Goal: Task Accomplishment & Management: Use online tool/utility

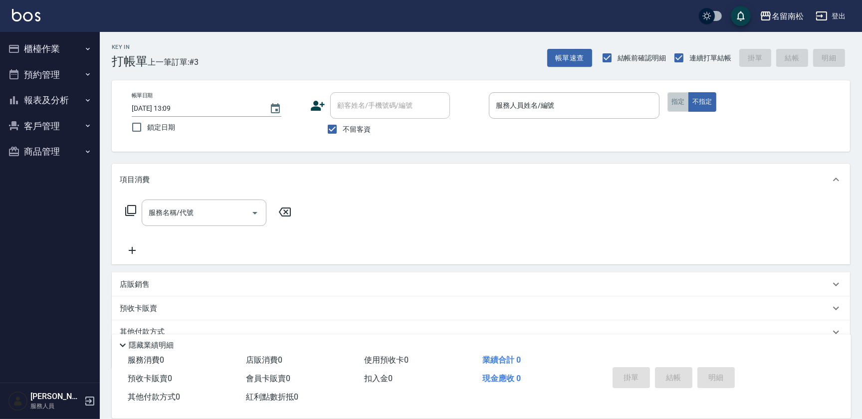
click at [682, 105] on button "指定" at bounding box center [677, 101] width 21 height 19
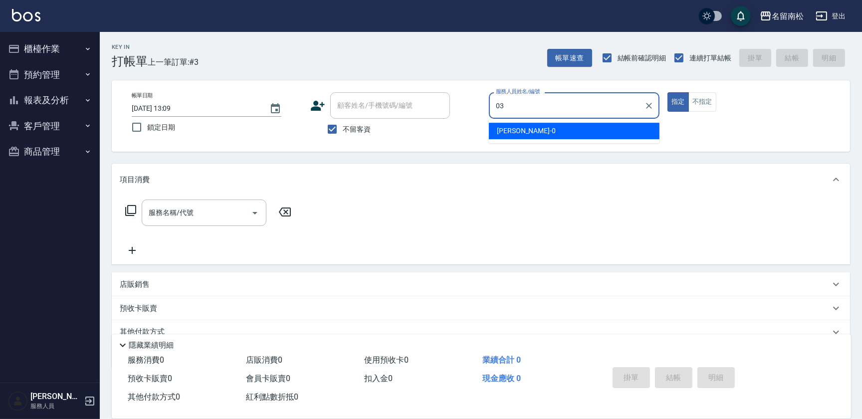
type input "[PERSON_NAME]-03"
type button "true"
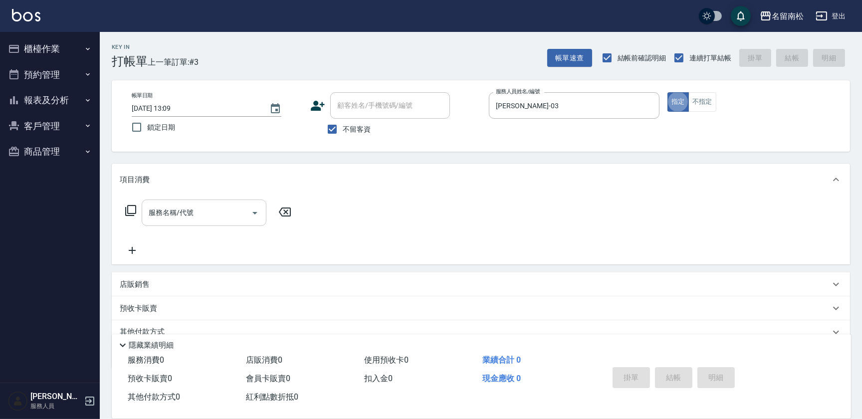
click at [198, 215] on input "服務名稱/代號" at bounding box center [196, 212] width 101 height 17
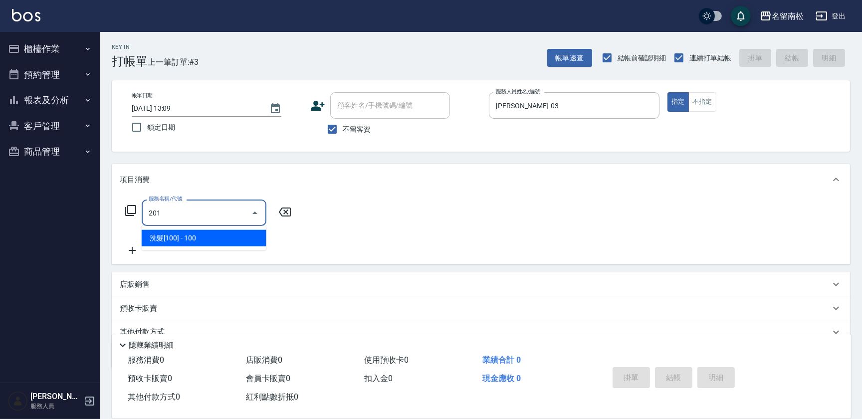
type input "洗髮[100](201)"
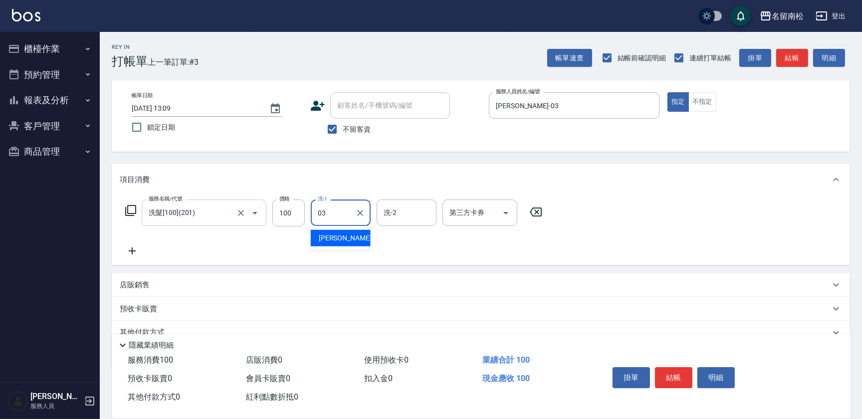
type input "[PERSON_NAME]-03"
click at [131, 249] on icon at bounding box center [132, 251] width 25 height 12
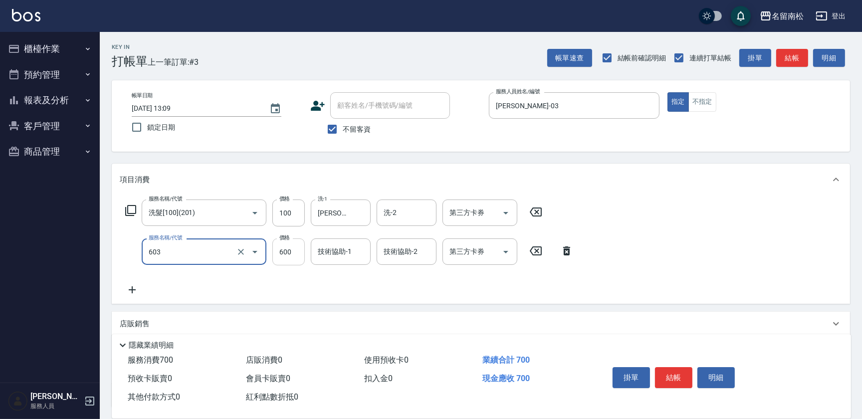
type input "護髮[600](603)"
click at [292, 253] on input "600" at bounding box center [288, 251] width 32 height 27
type input "750"
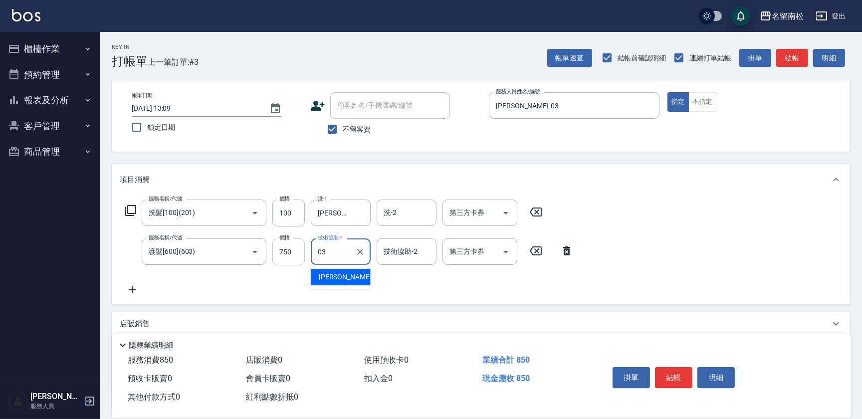
type input "[PERSON_NAME]-03"
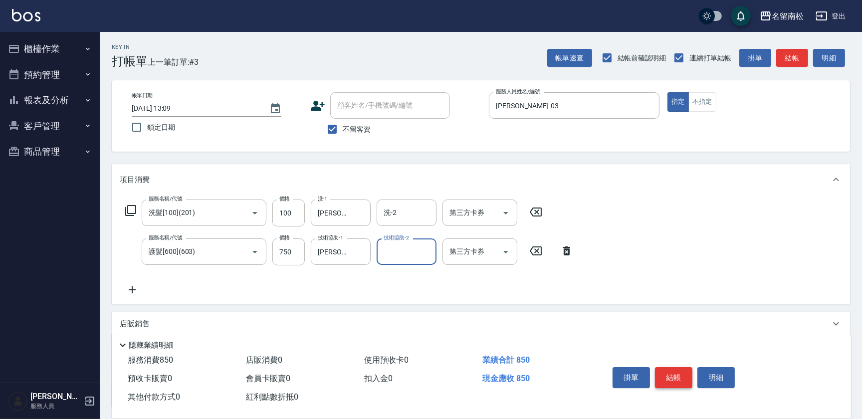
click at [673, 375] on button "結帳" at bounding box center [673, 377] width 37 height 21
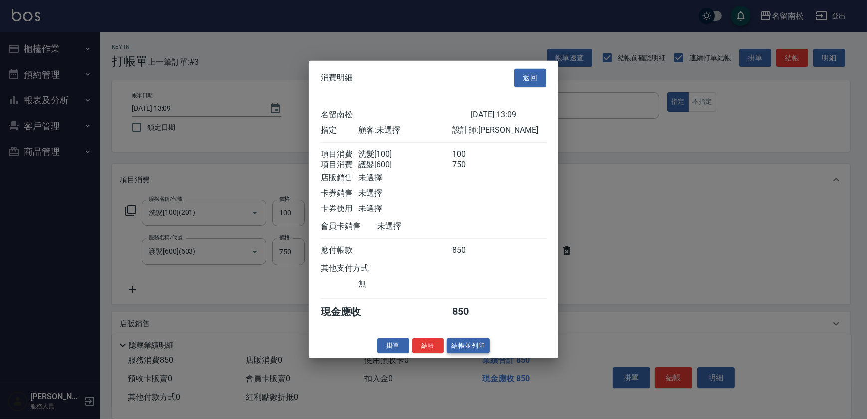
click at [476, 352] on button "結帳並列印" at bounding box center [468, 345] width 43 height 15
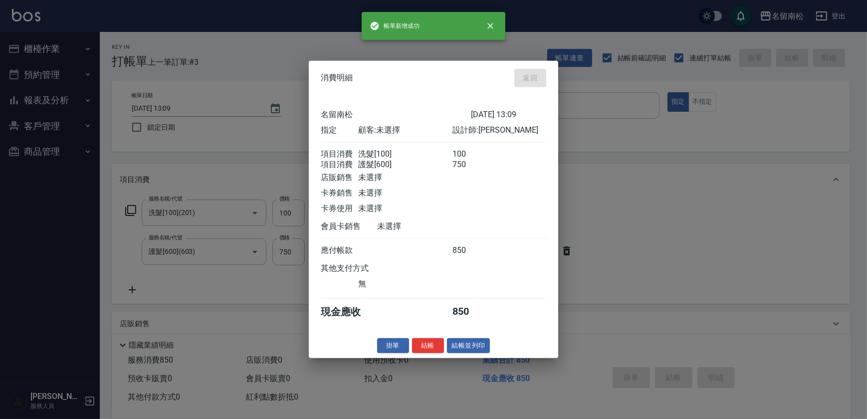
type input "[DATE] 15:00"
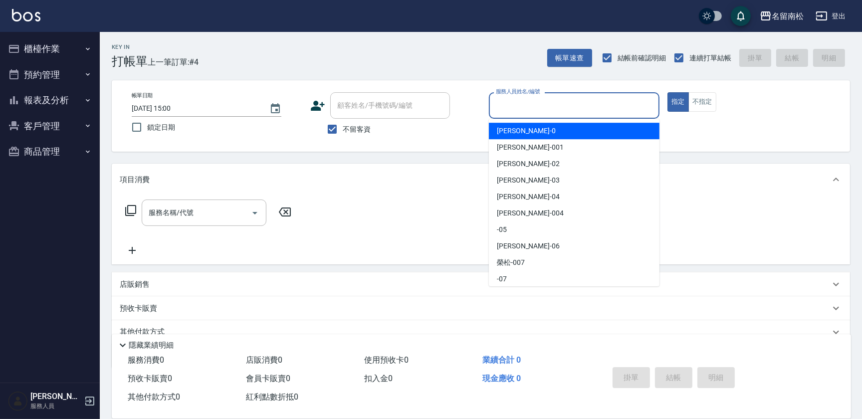
drag, startPoint x: 594, startPoint y: 104, endPoint x: 588, endPoint y: 105, distance: 5.6
click at [593, 104] on input "服務人員姓名/編號" at bounding box center [574, 105] width 162 height 17
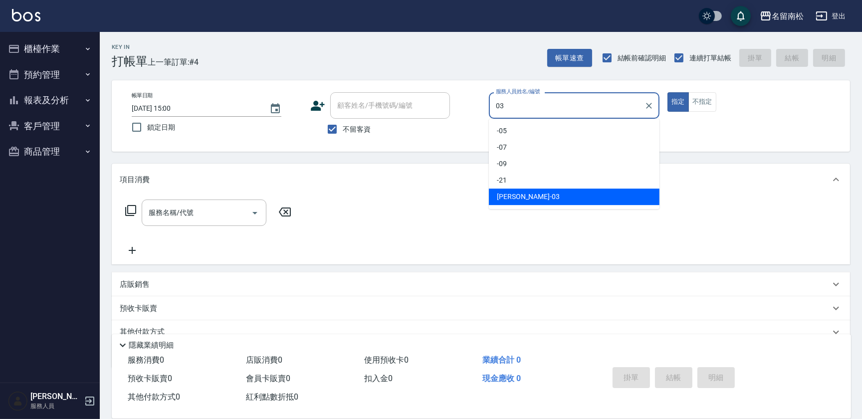
type input "[PERSON_NAME]-03"
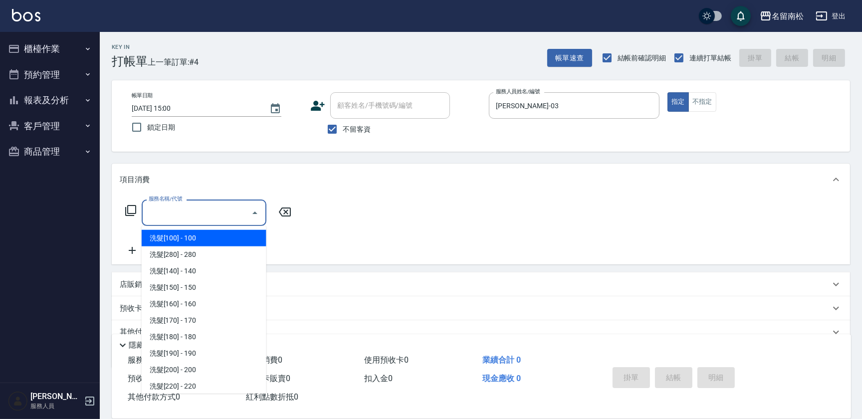
click at [215, 210] on input "服務名稱/代號" at bounding box center [196, 212] width 101 height 17
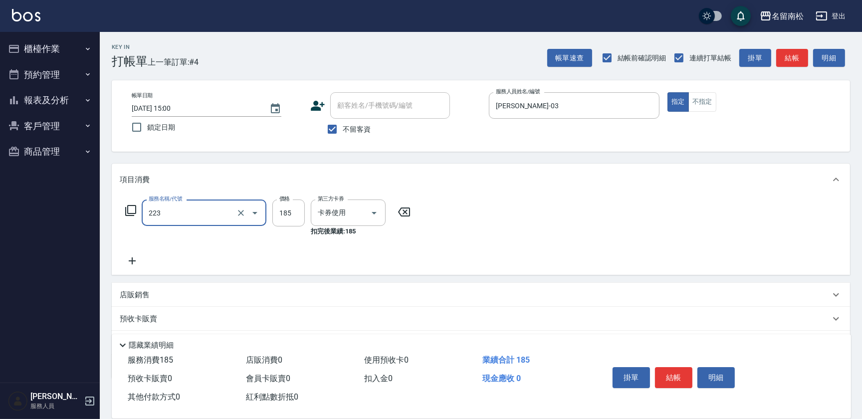
type input "洗髮卡(185)(223)"
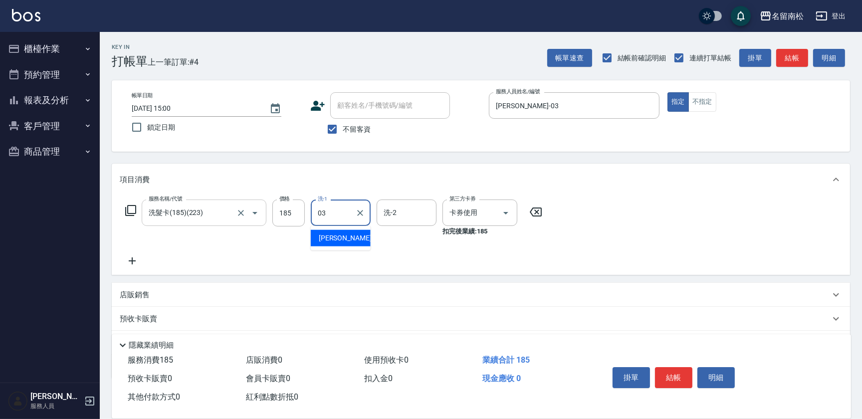
type input "[PERSON_NAME]-03"
click at [129, 258] on icon at bounding box center [132, 261] width 25 height 12
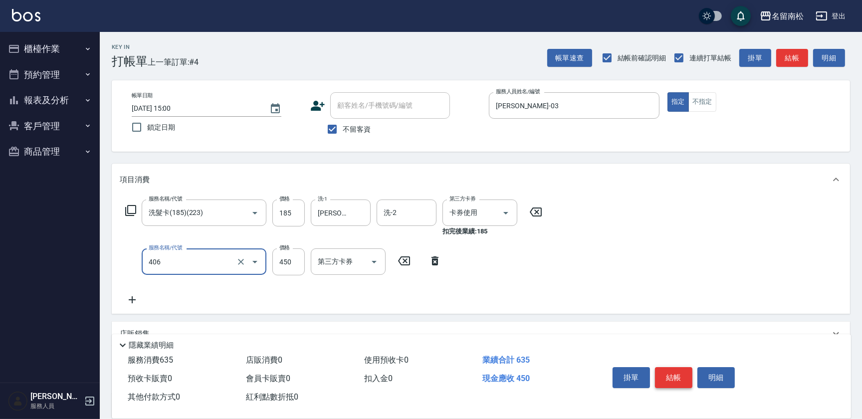
type input "剪髮(450)(406)"
click at [660, 378] on button "結帳" at bounding box center [673, 377] width 37 height 21
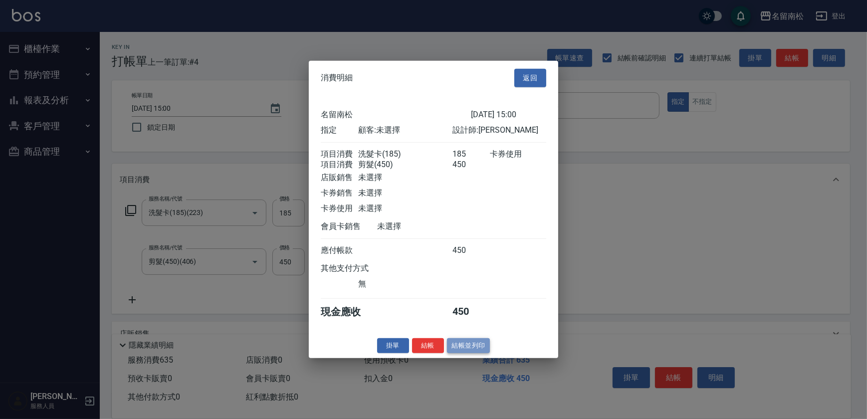
click at [463, 349] on button "結帳並列印" at bounding box center [468, 345] width 43 height 15
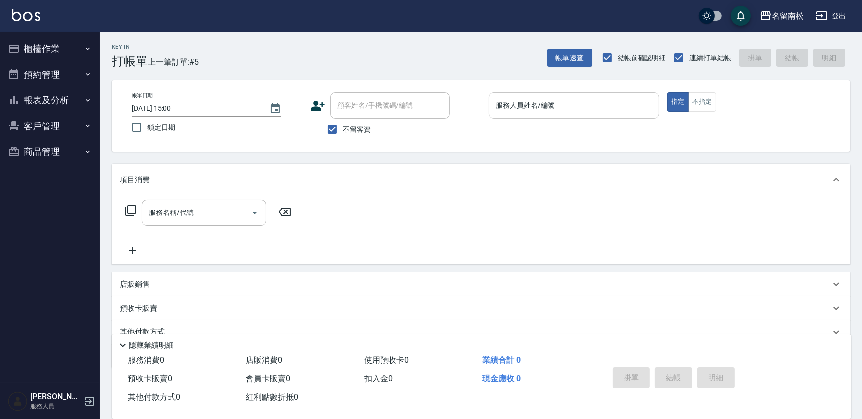
click at [581, 105] on input "服務人員姓名/編號" at bounding box center [574, 105] width 162 height 17
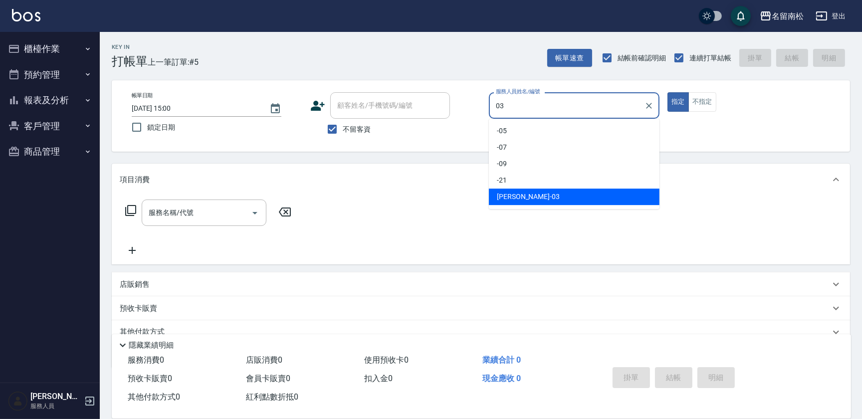
type input "[PERSON_NAME]-03"
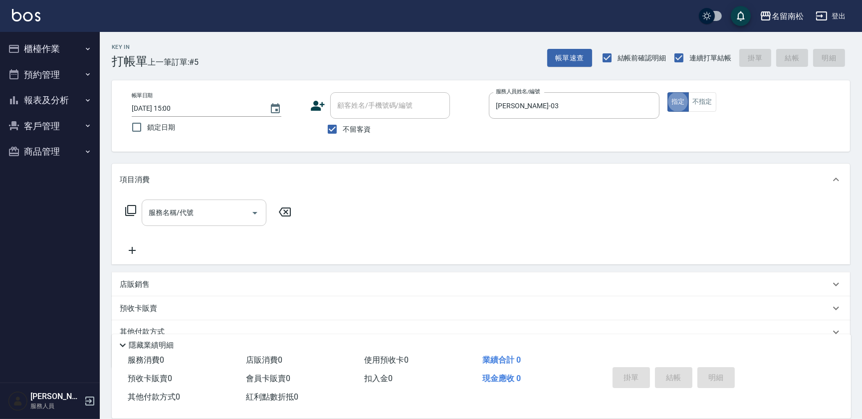
click at [201, 212] on input "服務名稱/代號" at bounding box center [196, 212] width 101 height 17
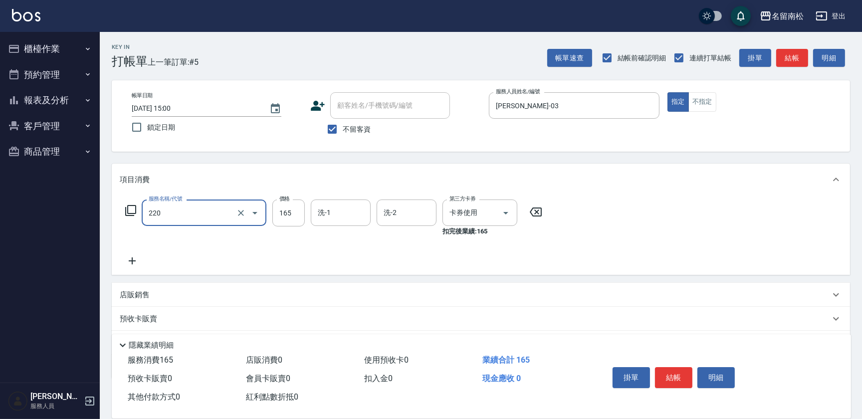
type input "洗髮卡券(165)(220)"
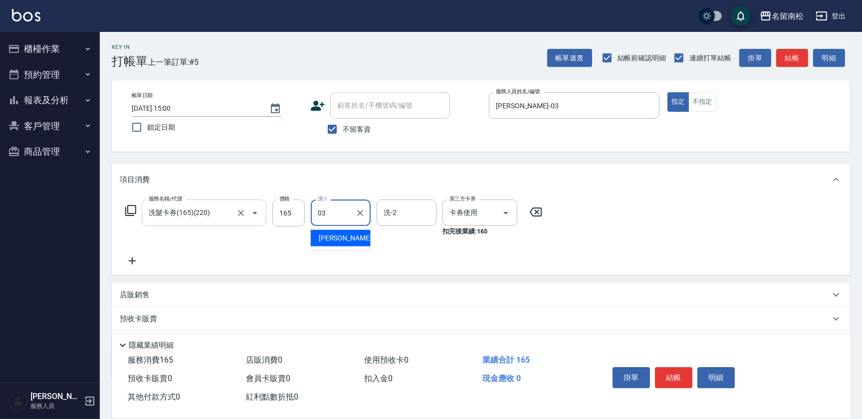
type input "[PERSON_NAME]-03"
click at [668, 379] on button "結帳" at bounding box center [673, 377] width 37 height 21
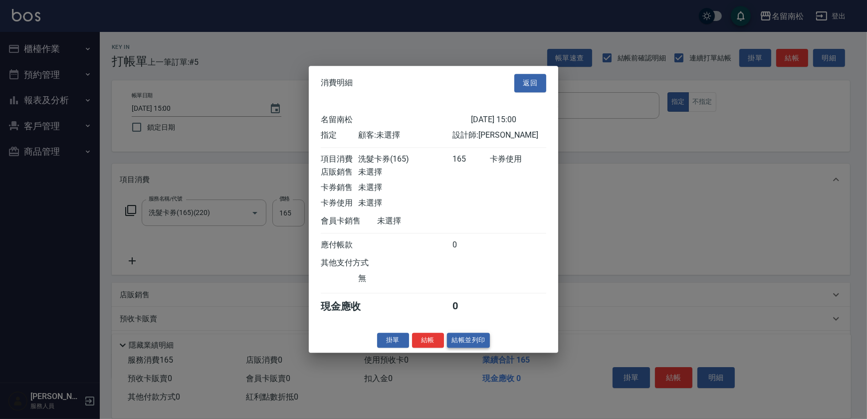
click at [466, 343] on button "結帳並列印" at bounding box center [468, 340] width 43 height 15
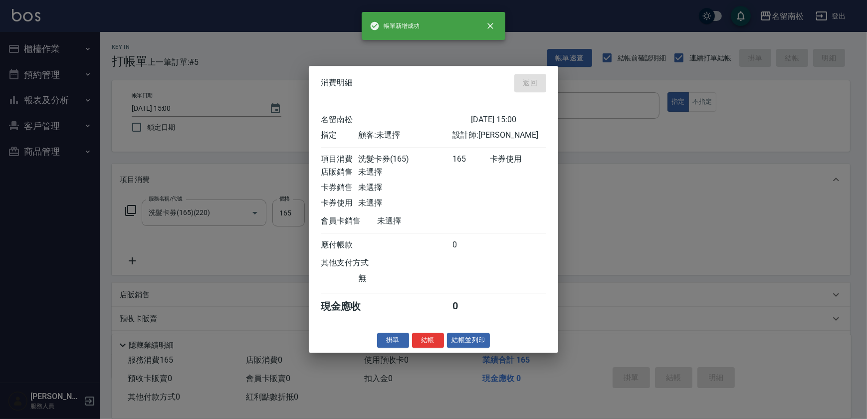
type input "[DATE] 15:01"
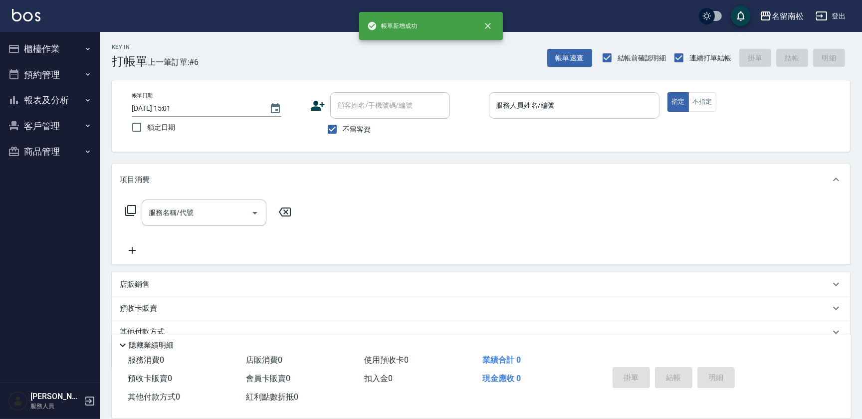
click at [586, 111] on input "服務人員姓名/編號" at bounding box center [574, 105] width 162 height 17
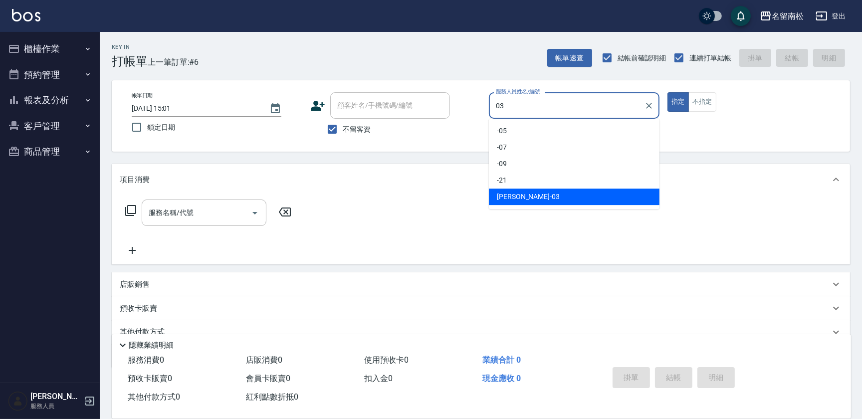
type input "[PERSON_NAME]-03"
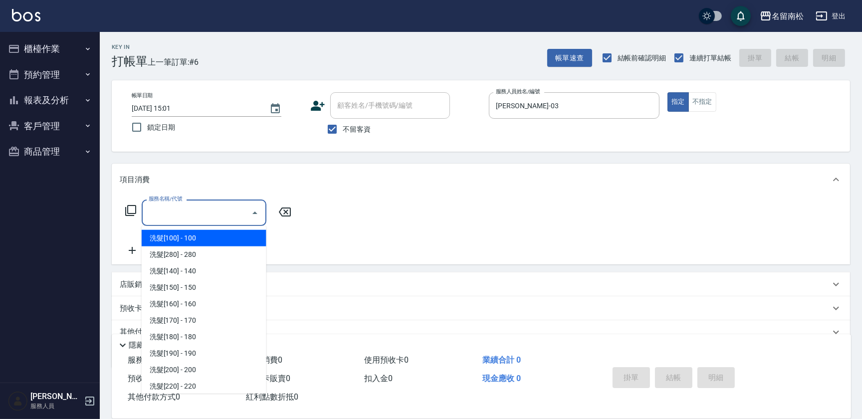
click at [218, 216] on input "服務名稱/代號" at bounding box center [196, 212] width 101 height 17
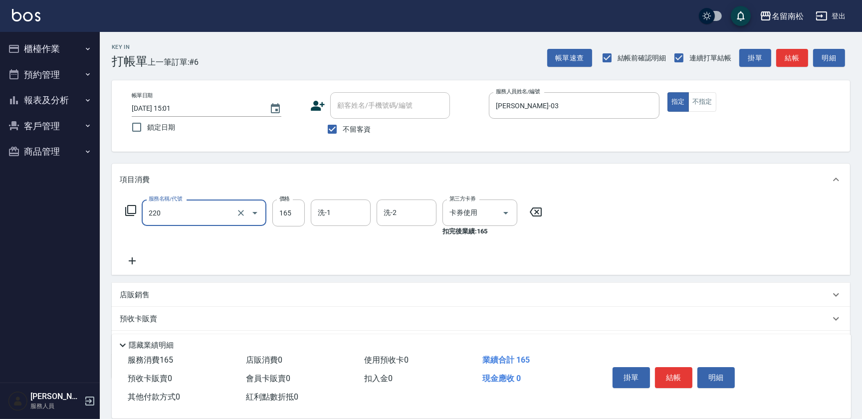
type input "洗髮卡券(165)(220)"
type input "[PERSON_NAME]-03"
click at [669, 369] on button "結帳" at bounding box center [673, 377] width 37 height 21
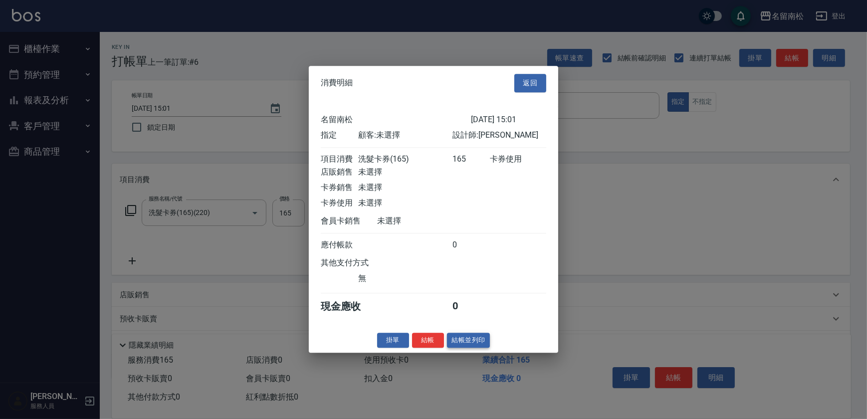
click at [462, 340] on button "結帳並列印" at bounding box center [468, 340] width 43 height 15
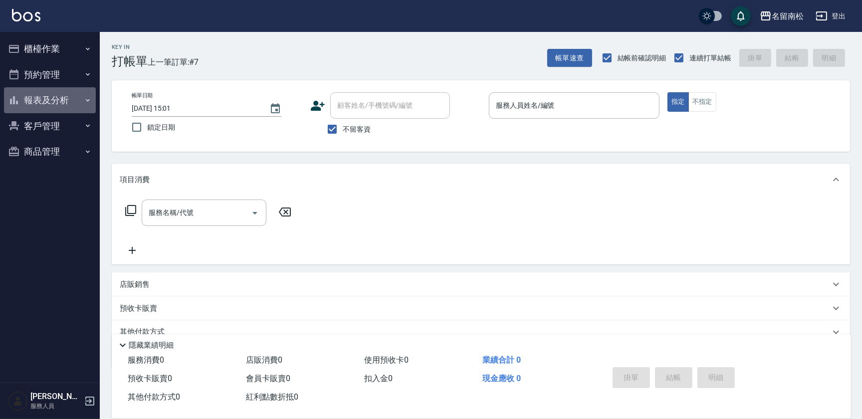
click at [86, 109] on button "報表及分析" at bounding box center [50, 100] width 92 height 26
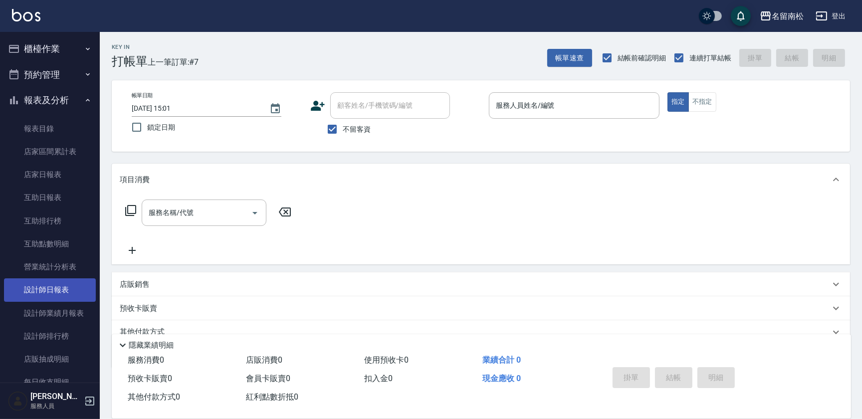
click at [66, 289] on link "設計師日報表" at bounding box center [50, 289] width 92 height 23
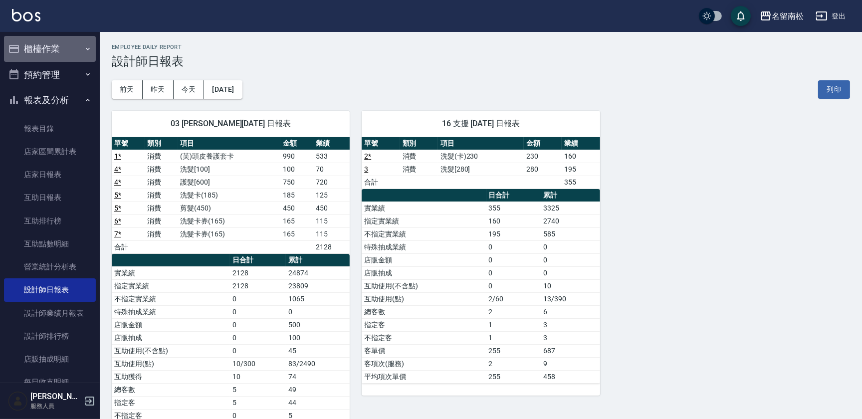
click at [66, 47] on button "櫃檯作業" at bounding box center [50, 49] width 92 height 26
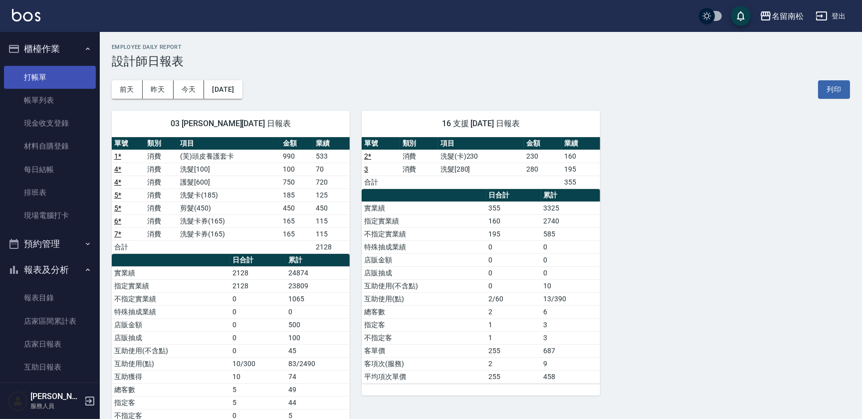
click at [49, 82] on link "打帳單" at bounding box center [50, 77] width 92 height 23
